Goal: Book appointment/travel/reservation

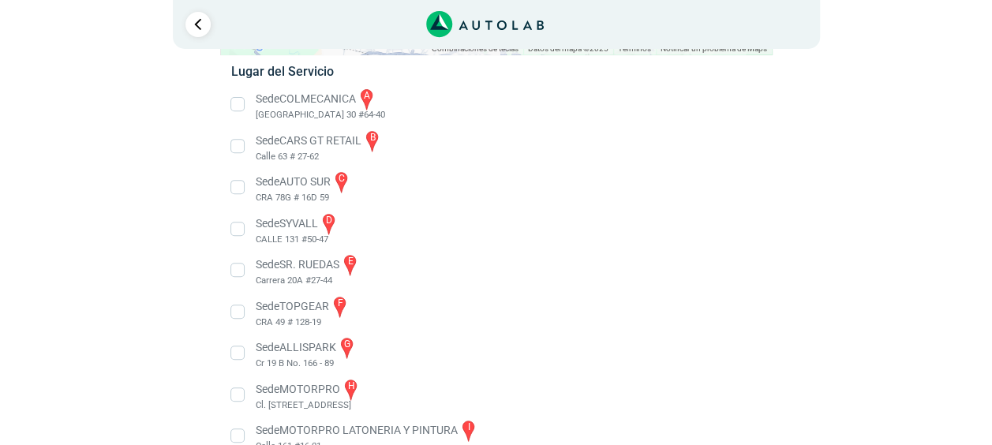
scroll to position [188, 0]
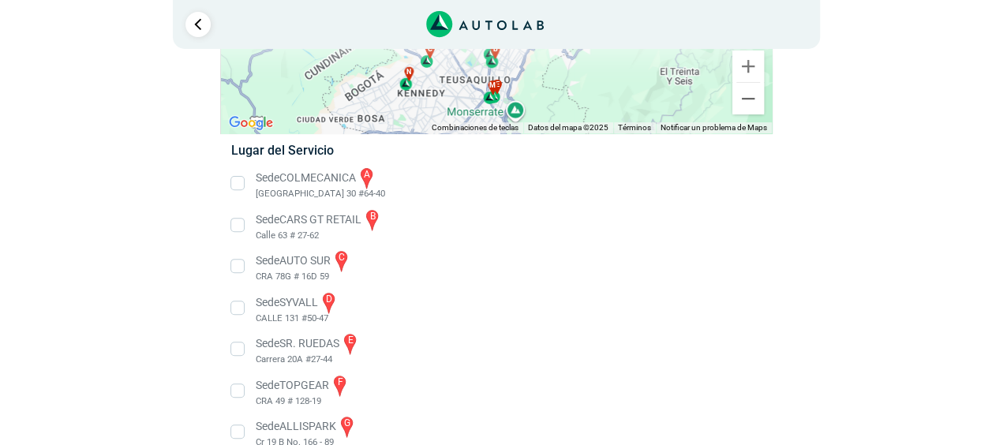
click at [243, 185] on li "Sede COLMECANICA a [GEOGRAPHIC_DATA] 30 #64-40" at bounding box center [495, 184] width 553 height 36
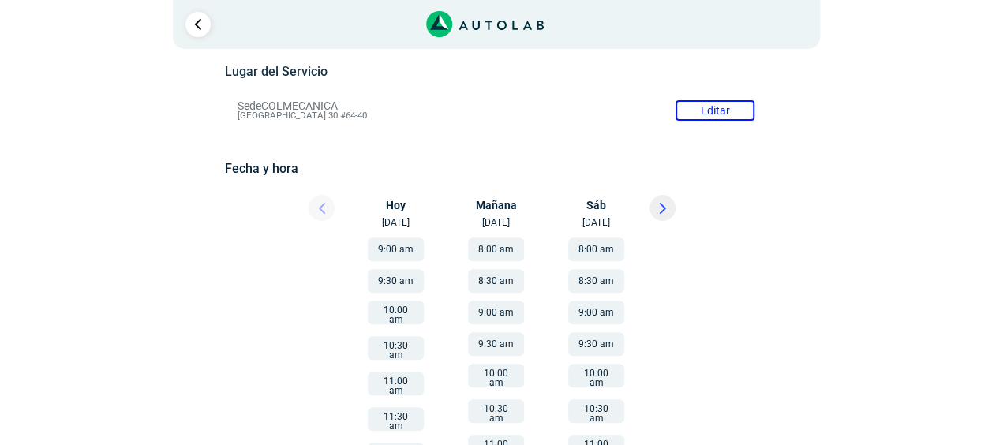
scroll to position [158, 0]
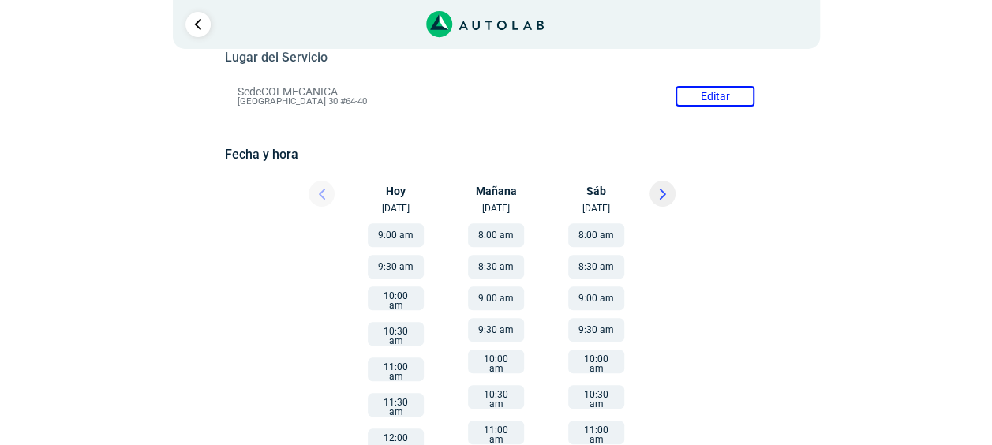
click at [386, 301] on button "10:00 am" at bounding box center [396, 298] width 56 height 24
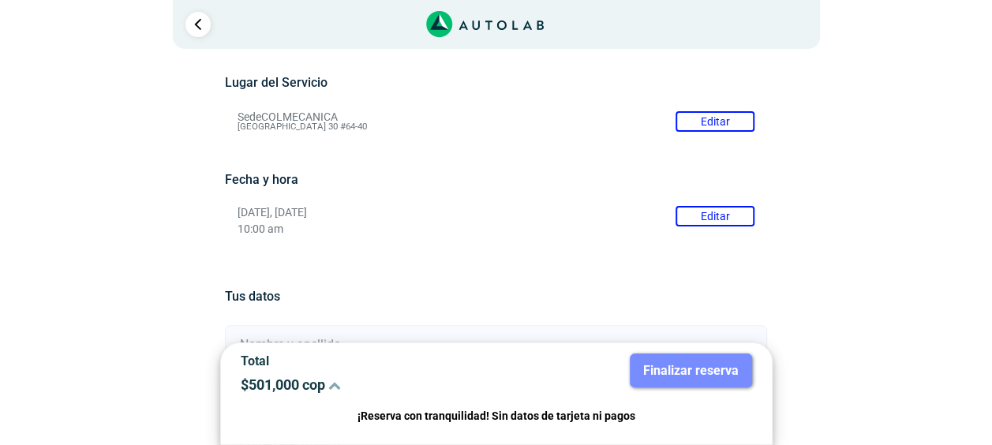
scroll to position [103, 0]
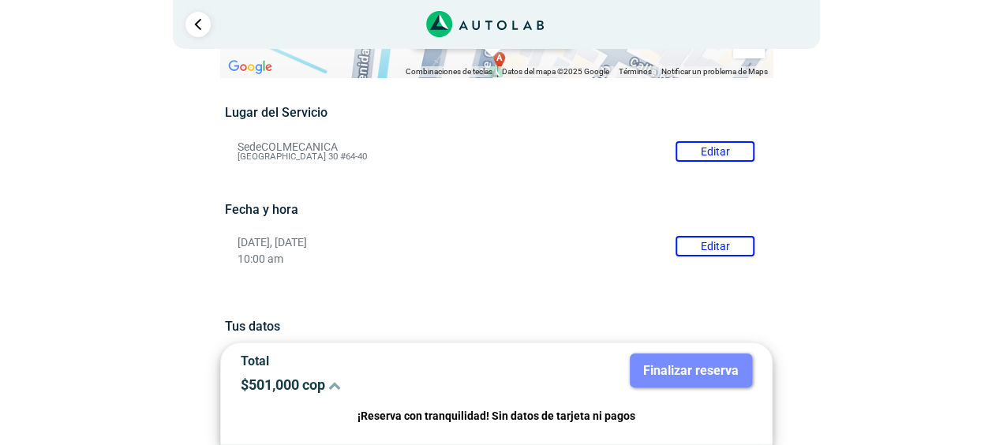
click at [718, 155] on li "Sede COLMECANICA Editar [GEOGRAPHIC_DATA] 30 #64-40" at bounding box center [496, 151] width 540 height 25
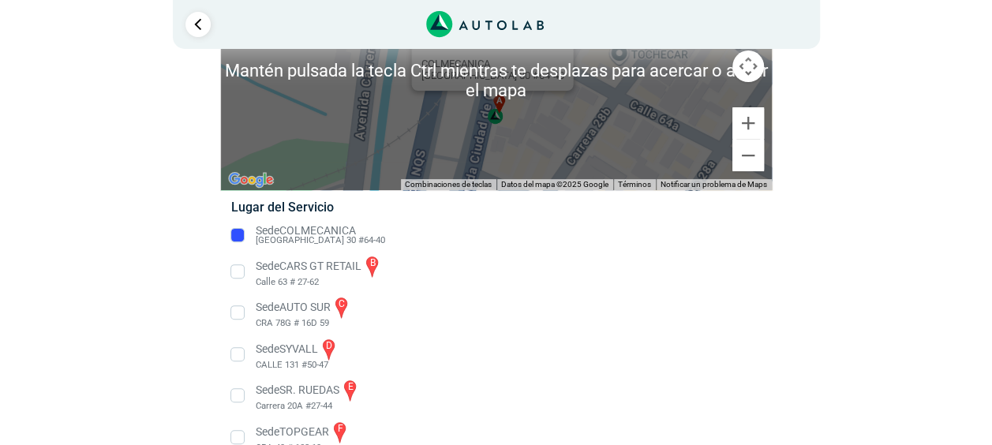
scroll to position [0, 0]
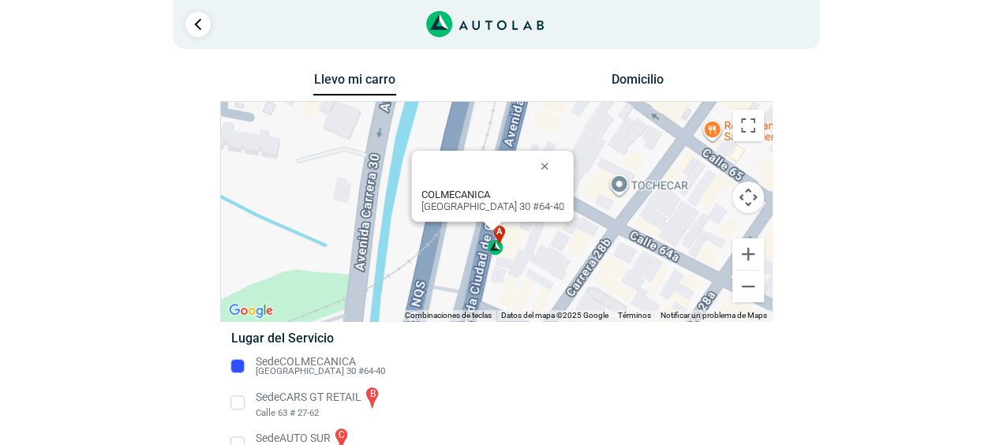
click at [298, 208] on div "a b c d e f g" at bounding box center [496, 211] width 551 height 219
click at [750, 196] on button "Controles de visualización del mapa" at bounding box center [748, 197] width 32 height 32
click at [236, 369] on li "Sede COLMECANICA [GEOGRAPHIC_DATA] 30 #64-40" at bounding box center [495, 365] width 553 height 25
